Goal: Information Seeking & Learning: Learn about a topic

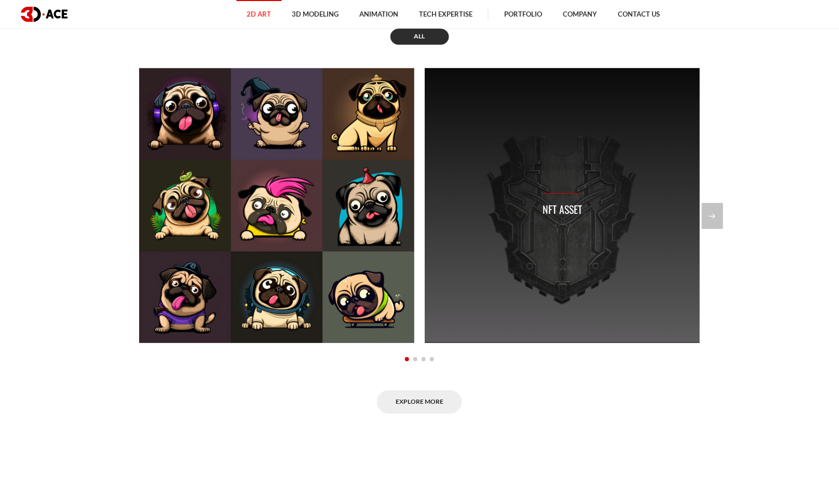
scroll to position [924, 0]
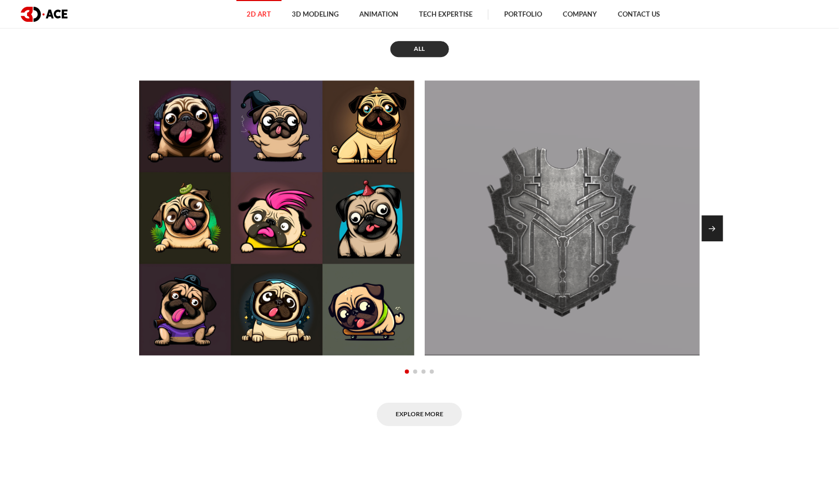
click at [717, 219] on div "Next slide" at bounding box center [712, 228] width 21 height 26
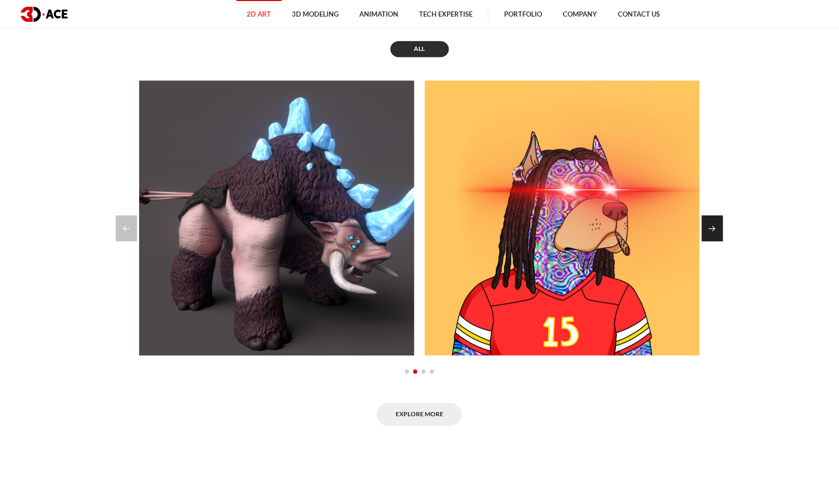
click at [716, 218] on div "Next slide" at bounding box center [712, 228] width 21 height 26
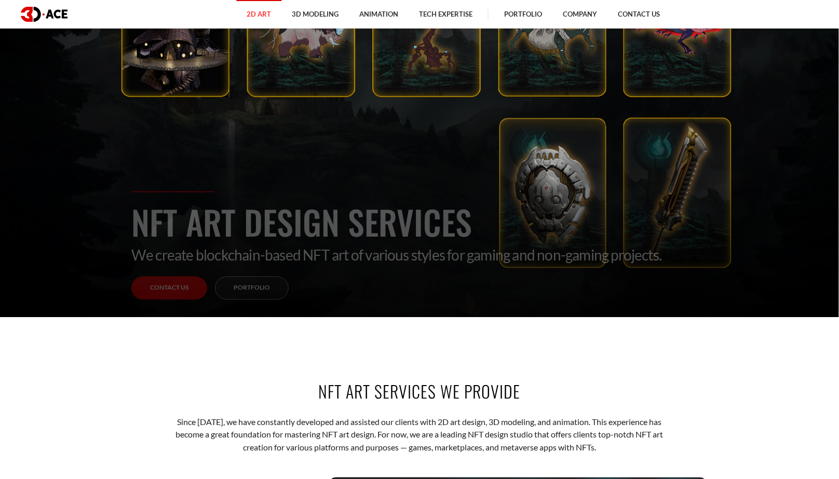
scroll to position [0, 0]
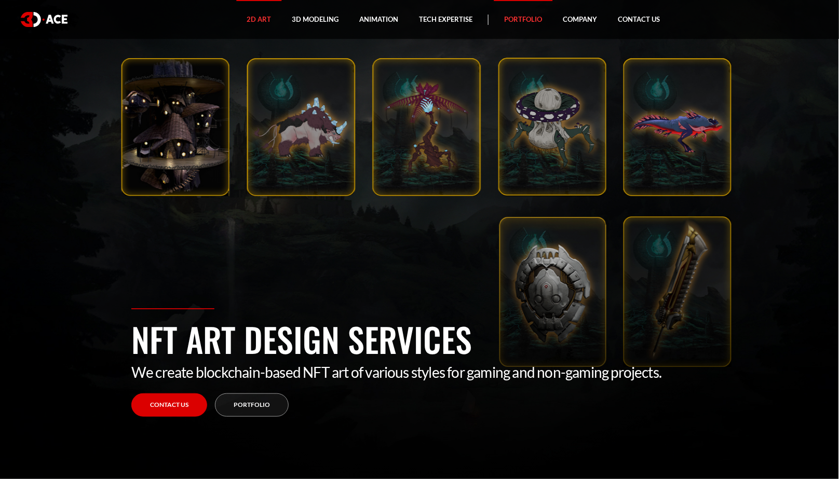
click at [536, 22] on link "Portfolio" at bounding box center [523, 19] width 59 height 39
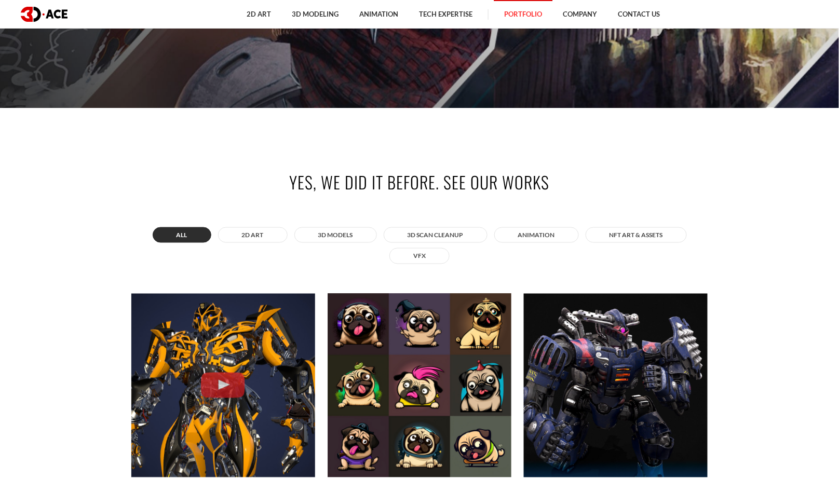
scroll to position [401, 0]
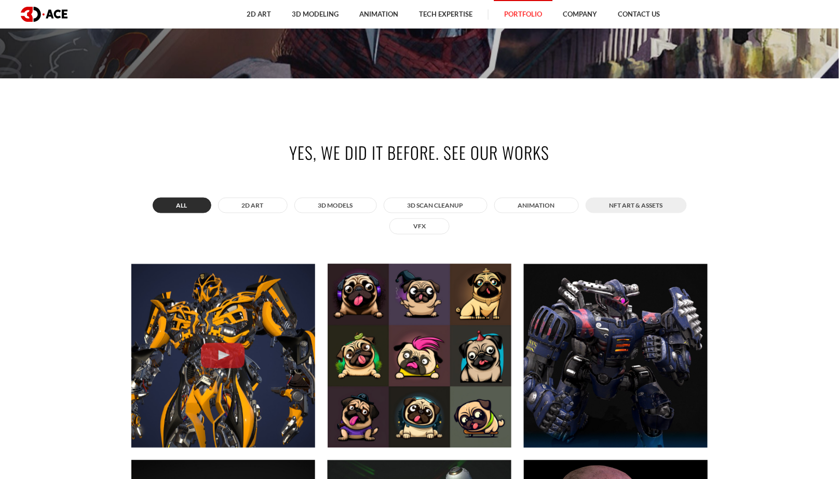
click at [622, 203] on button "NFT art & assets" at bounding box center [635, 206] width 101 height 16
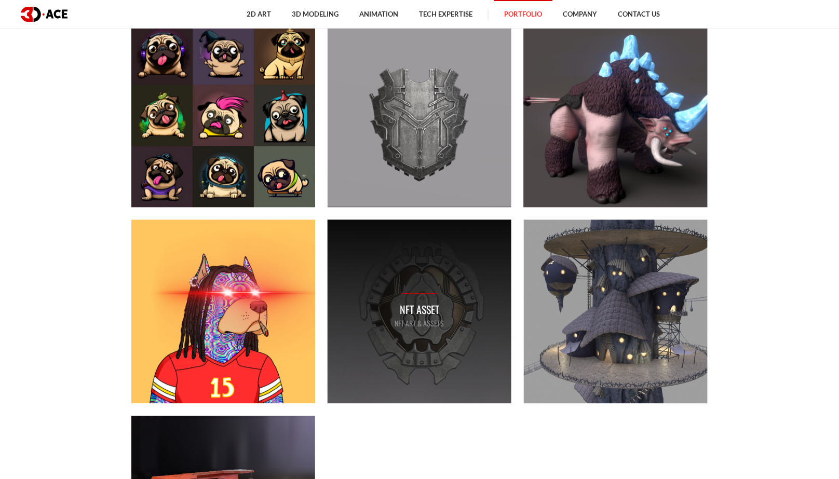
scroll to position [618, 0]
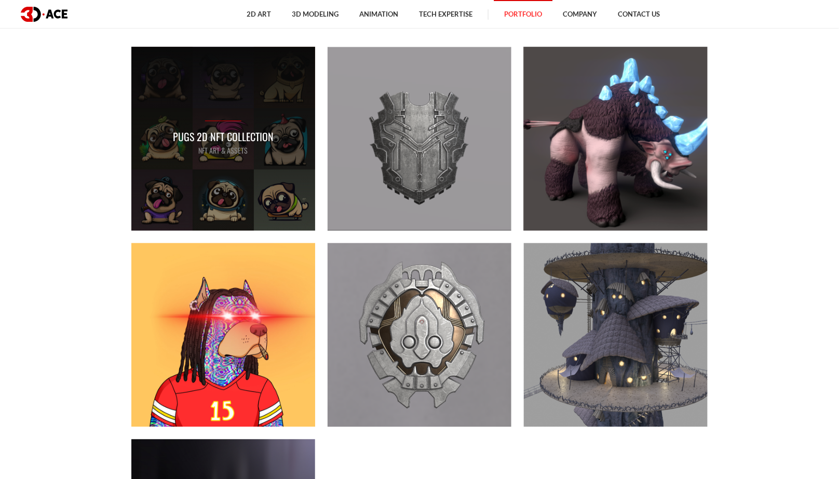
click at [273, 181] on div "Pugs 2D NFT Collection NFT art & assets" at bounding box center [223, 139] width 184 height 184
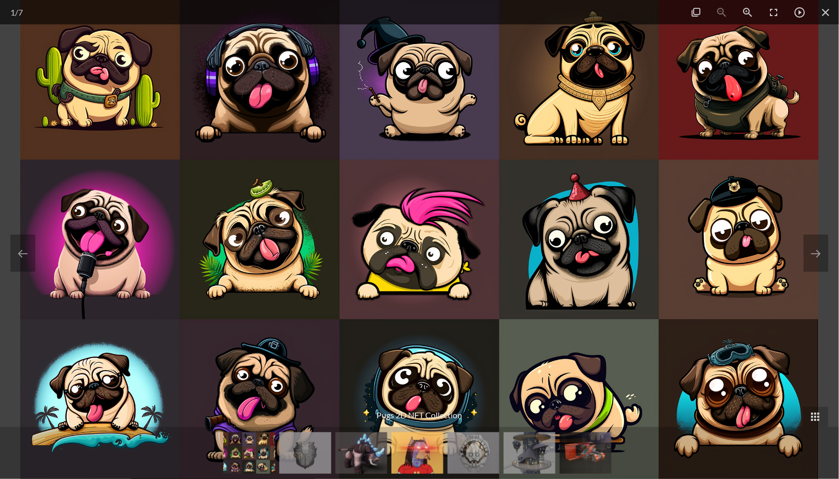
click at [259, 314] on img at bounding box center [419, 239] width 798 height 479
click at [23, 9] on span "7" at bounding box center [20, 12] width 5 height 10
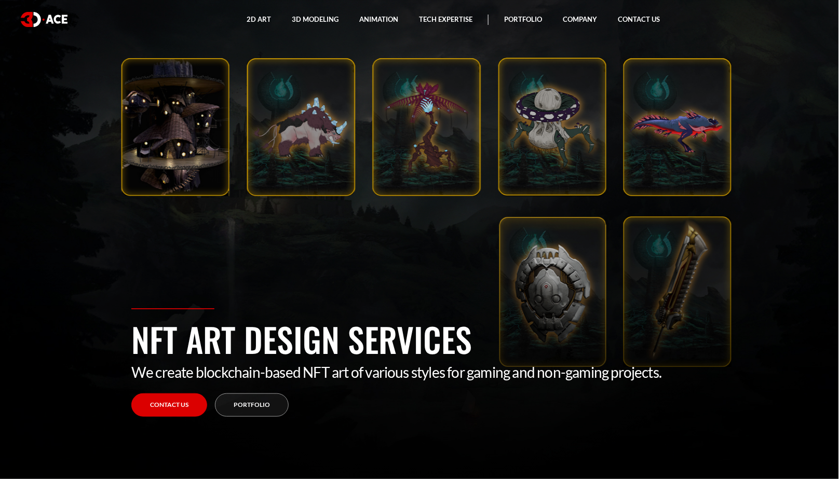
click at [291, 225] on section "NFT Art Design Services We create blockchain-based NFT art of various styles fo…" at bounding box center [419, 239] width 839 height 479
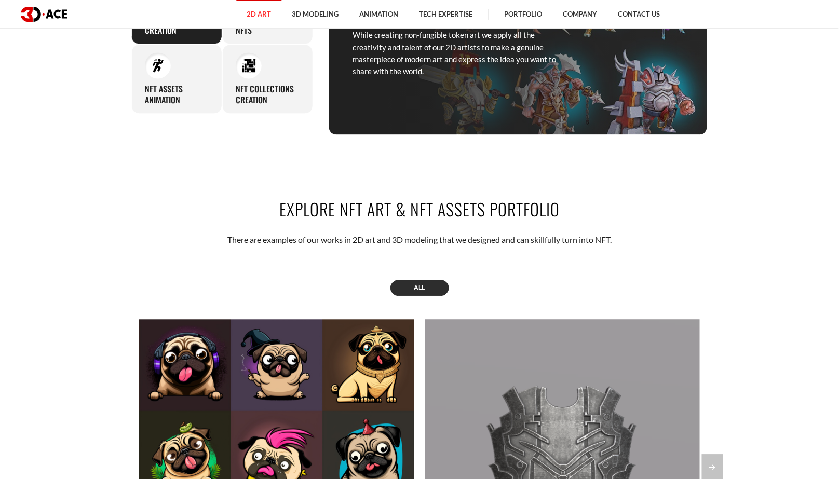
scroll to position [833, 0]
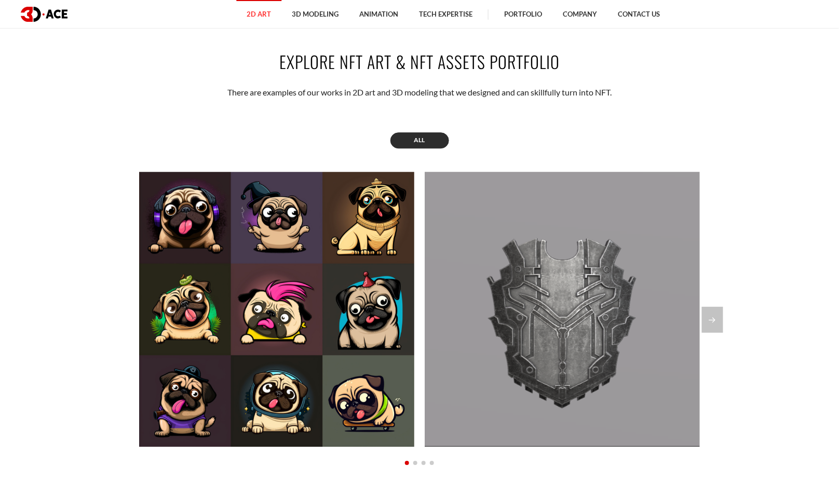
click at [424, 100] on div "Explore NFT Art & NFT Assets Portfolio There are examples of our works in 2D ar…" at bounding box center [420, 284] width 592 height 530
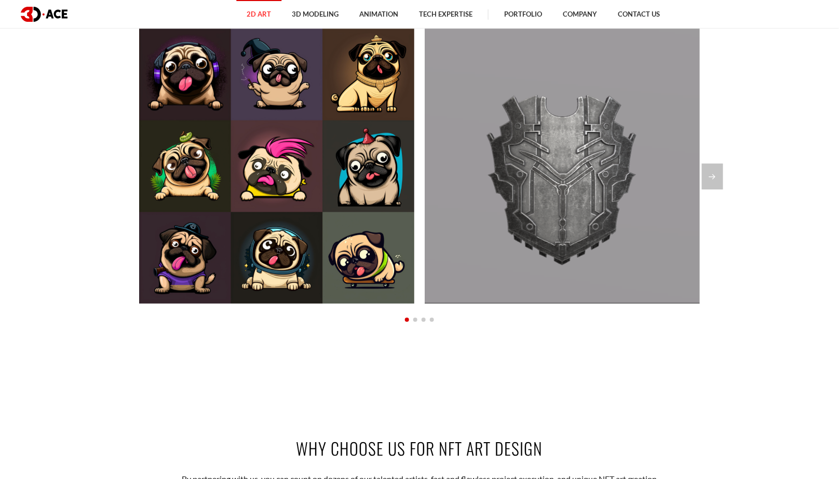
scroll to position [1276, 0]
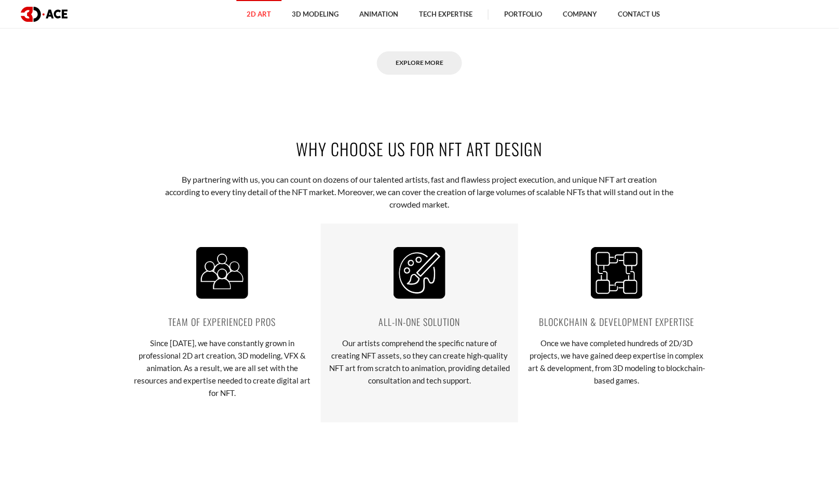
click at [452, 255] on div "All-in-one Solution Our artists comprehend the specific nature of creating NFT …" at bounding box center [419, 323] width 197 height 199
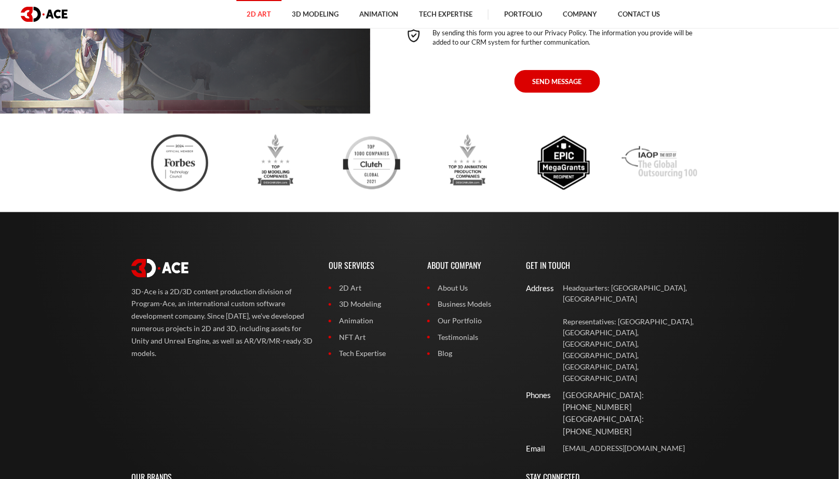
scroll to position [4112, 0]
